Goal: Task Accomplishment & Management: Manage account settings

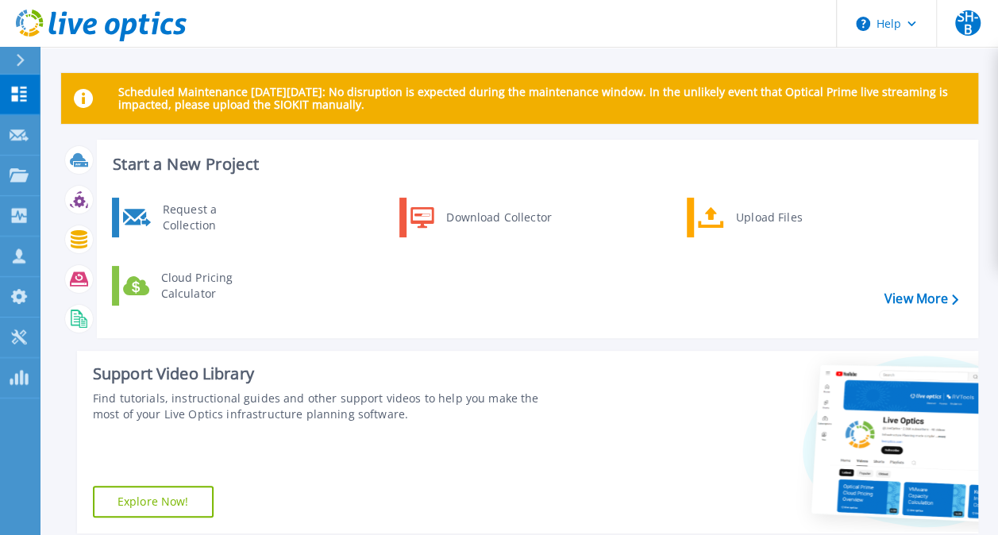
scroll to position [2, 0]
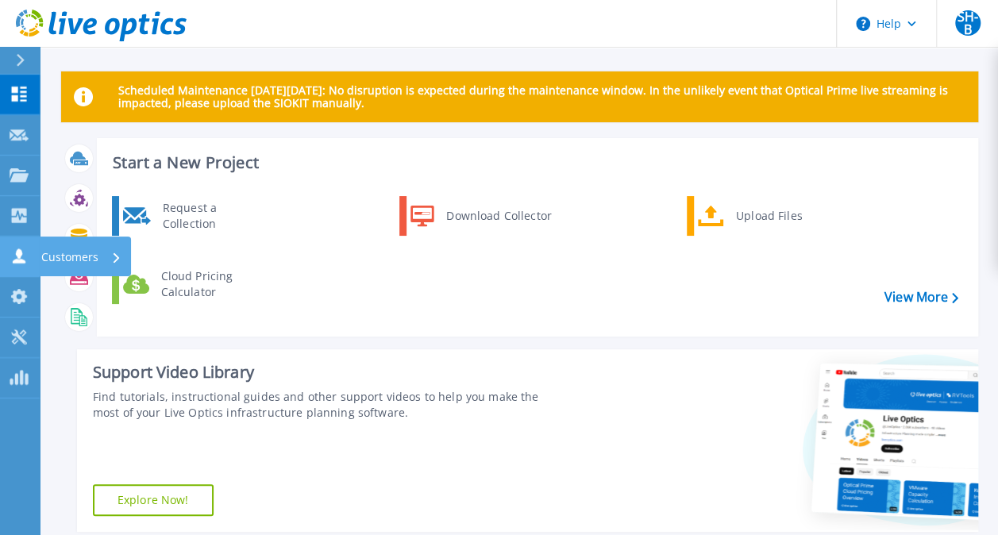
click at [17, 255] on icon at bounding box center [19, 255] width 13 height 15
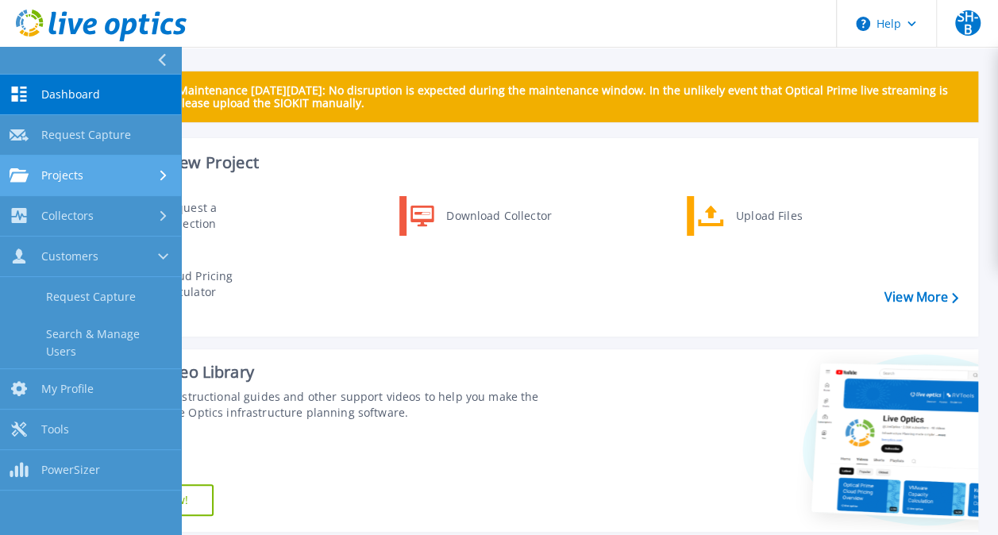
click at [104, 175] on div "Projects" at bounding box center [91, 175] width 162 height 14
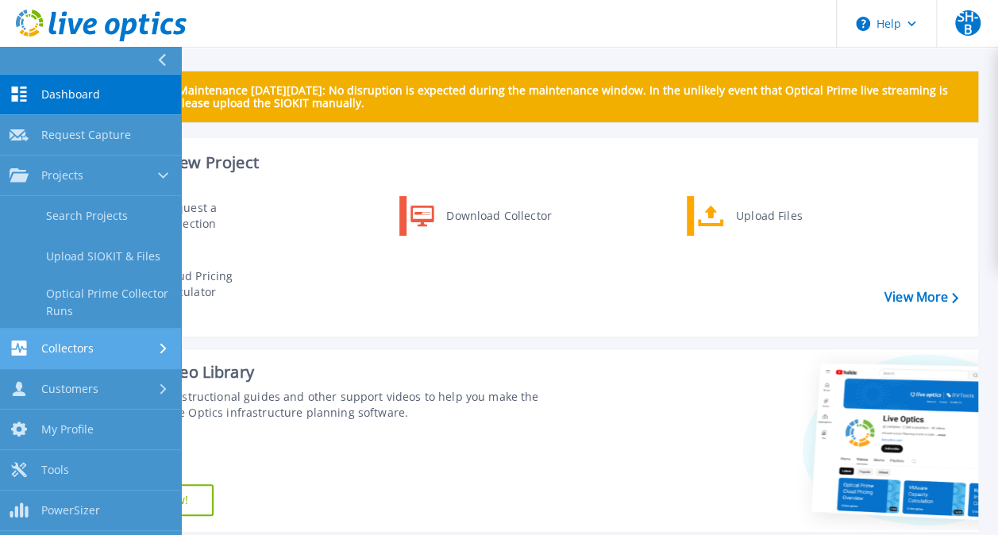
click at [42, 354] on span "Collectors" at bounding box center [67, 348] width 52 height 14
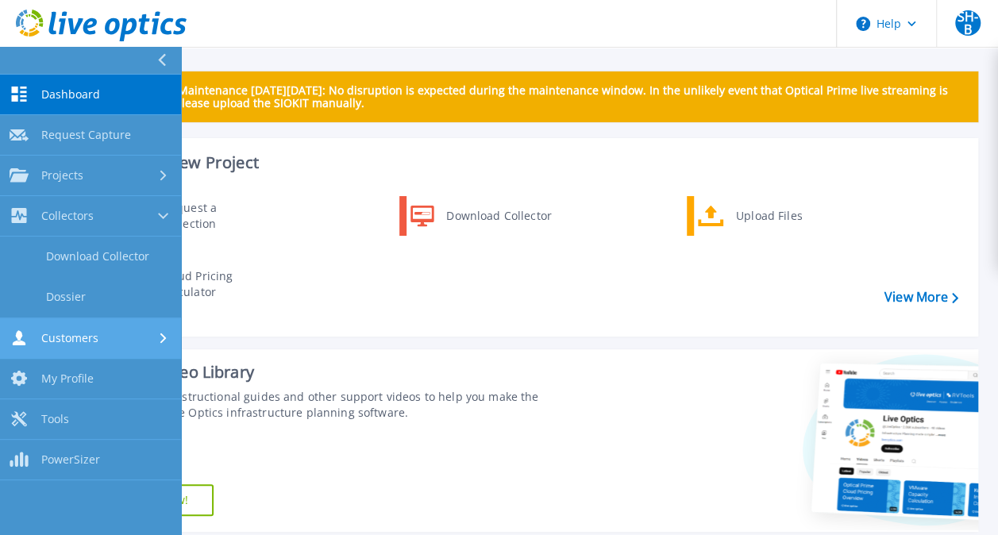
click at [48, 346] on link "Customers Customers" at bounding box center [90, 338] width 181 height 40
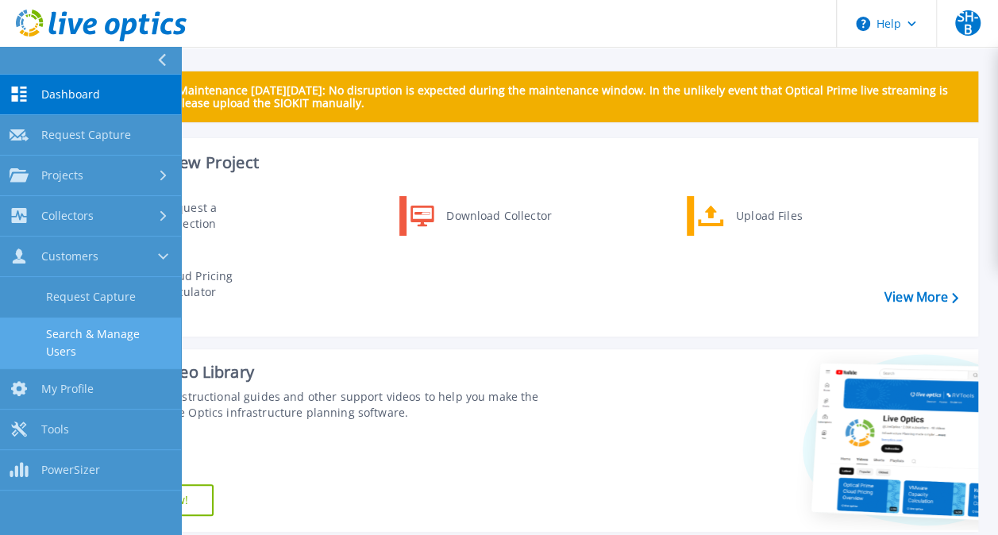
click at [73, 341] on link "Search & Manage Users" at bounding box center [90, 342] width 181 height 51
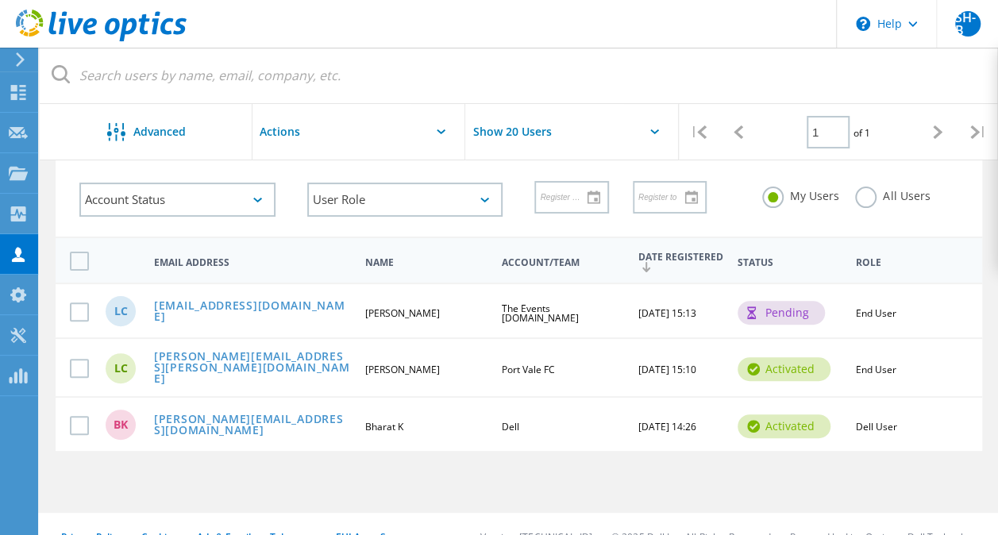
scroll to position [90, 0]
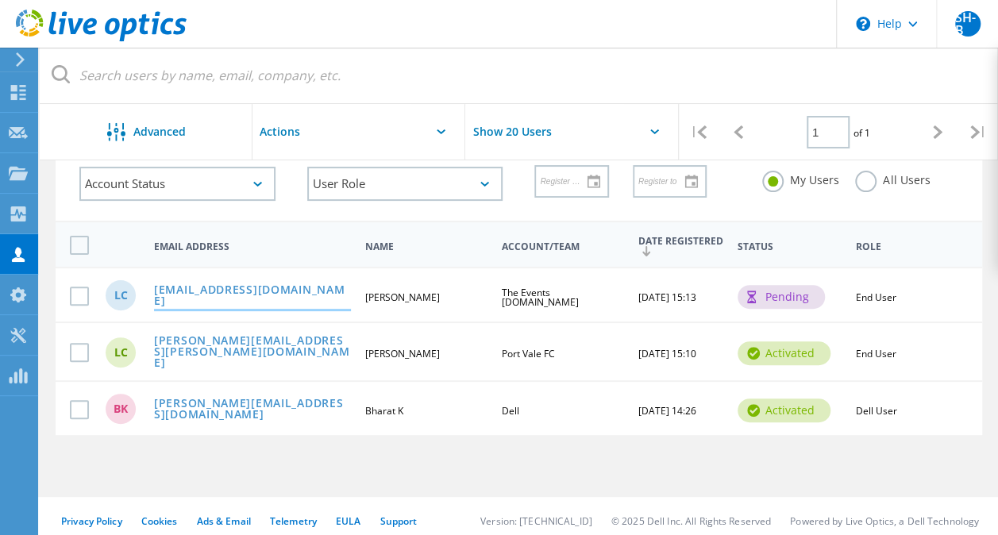
click at [281, 301] on link "[EMAIL_ADDRESS][DOMAIN_NAME]" at bounding box center [252, 296] width 197 height 25
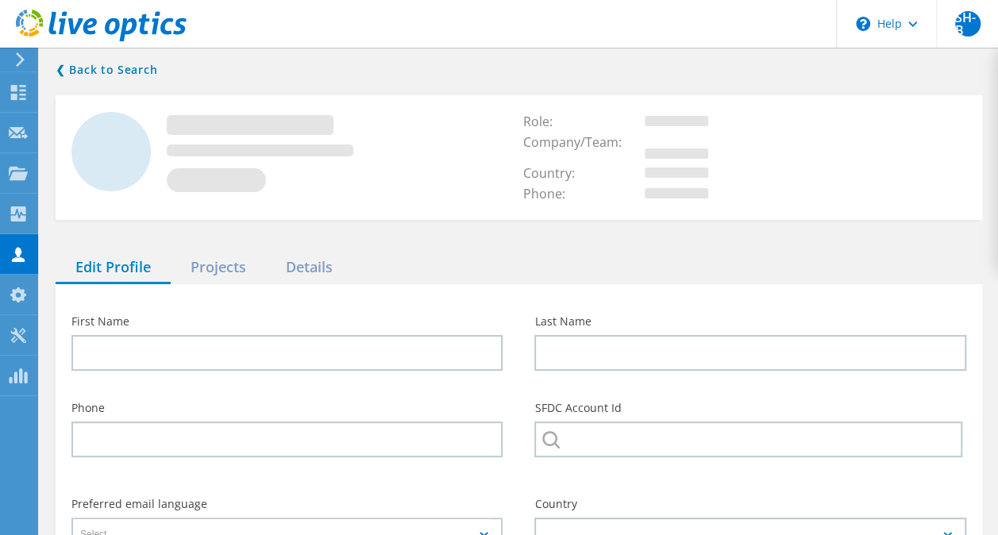
type input "Liz"
type input "Cobley"
type input "The Events Company.co.uk"
type input "English"
